Goal: Check status

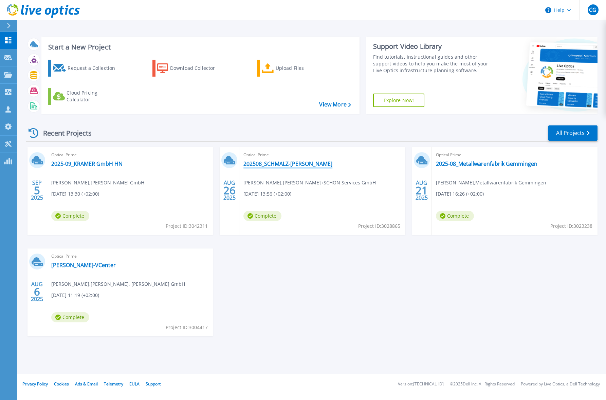
click at [259, 162] on link "202508_SCHMALZ-[PERSON_NAME]" at bounding box center [287, 164] width 89 height 7
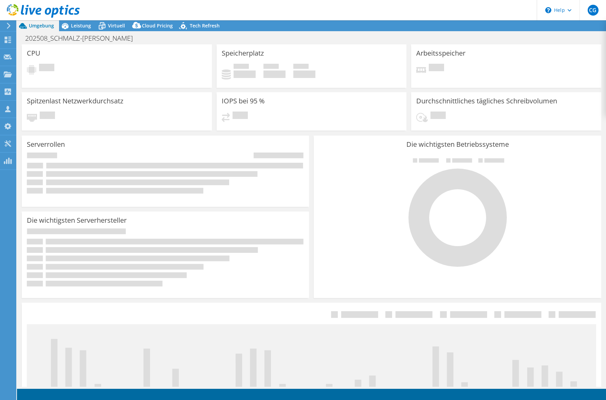
select select "USD"
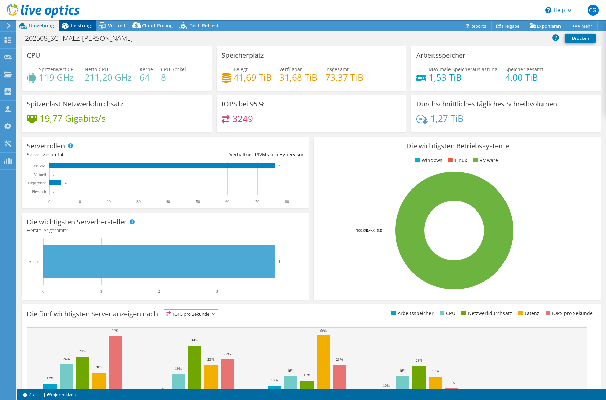
click at [80, 25] on span "Leistung" at bounding box center [81, 25] width 20 height 6
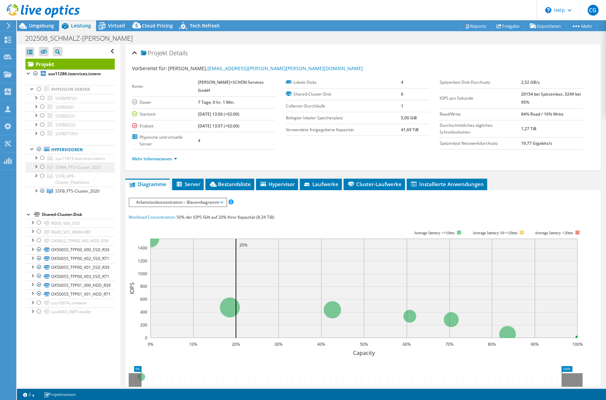
click at [42, 166] on div at bounding box center [42, 167] width 7 height 8
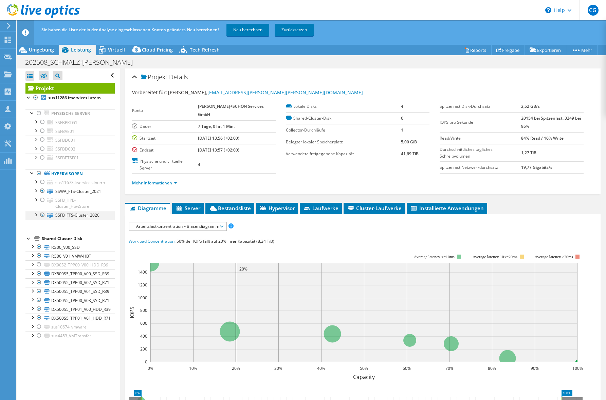
click at [41, 215] on div at bounding box center [42, 215] width 7 height 8
click at [36, 191] on div at bounding box center [35, 190] width 7 height 7
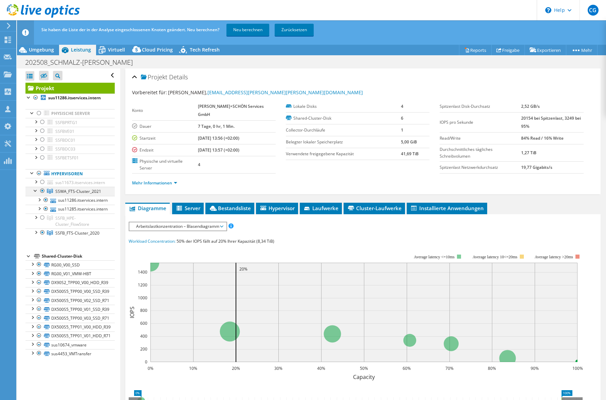
click at [36, 191] on div at bounding box center [35, 190] width 7 height 7
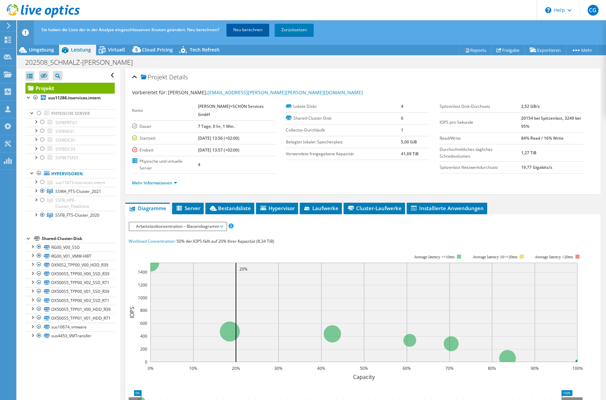
click at [239, 30] on link "Neu berechnen" at bounding box center [247, 30] width 43 height 12
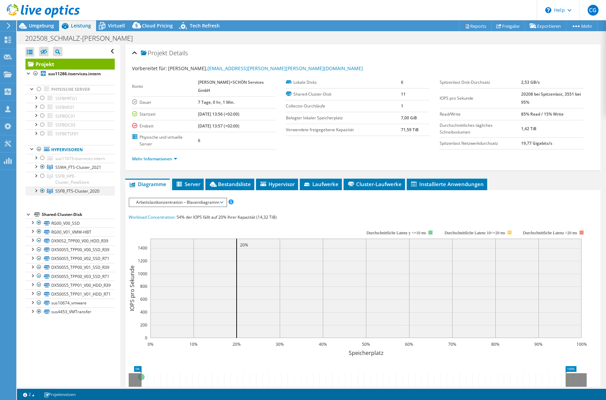
click at [42, 192] on div at bounding box center [42, 191] width 7 height 8
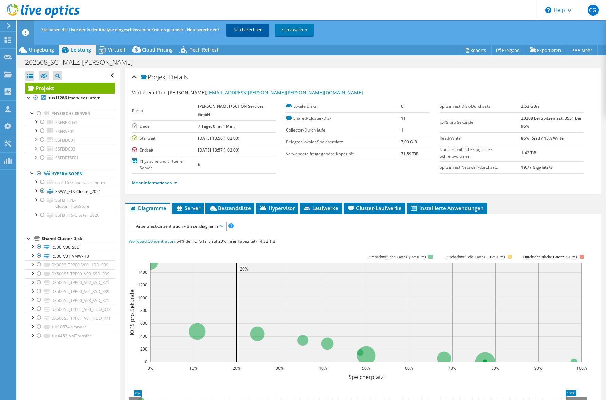
click at [236, 30] on link "Neu berechnen" at bounding box center [247, 30] width 43 height 12
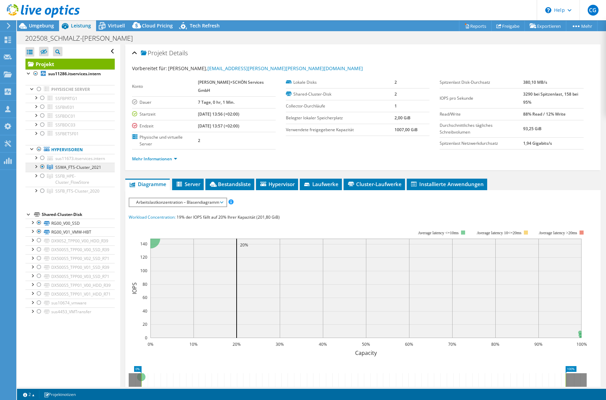
click at [58, 169] on span "SSWA_FTS-Cluster_2021" at bounding box center [78, 168] width 46 height 6
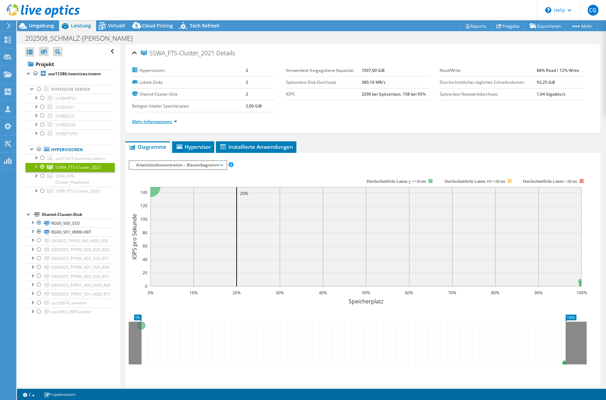
click at [170, 123] on link "Mehr Informationen" at bounding box center [154, 122] width 45 height 6
